Goal: Find specific page/section: Find specific page/section

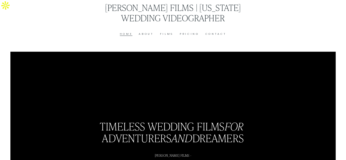
click at [147, 35] on link "About" at bounding box center [146, 33] width 15 height 5
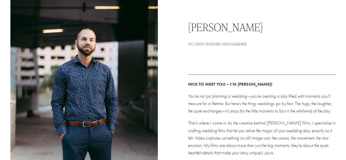
scroll to position [124, 0]
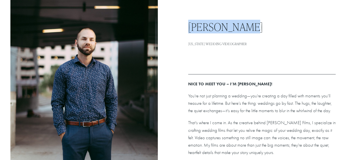
drag, startPoint x: 186, startPoint y: 12, endPoint x: 263, endPoint y: 17, distance: 77.4
copy h2 "[PERSON_NAME]"
